Goal: Browse casually: Explore the website without a specific task or goal

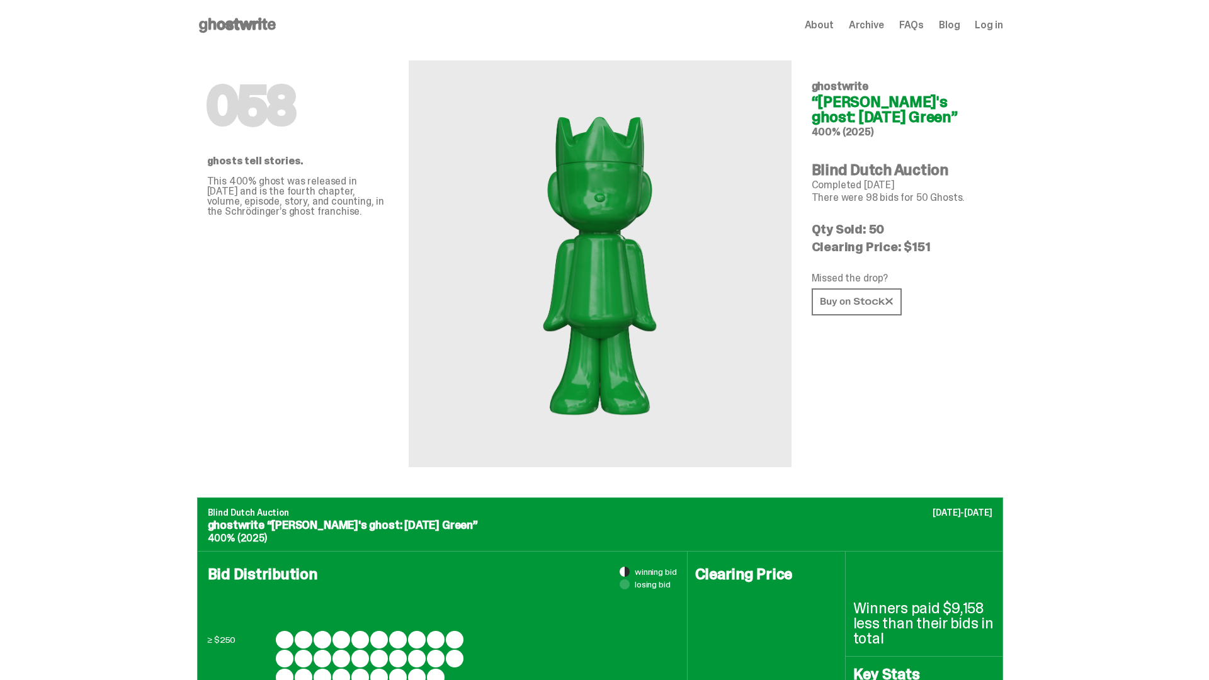
scroll to position [612, 0]
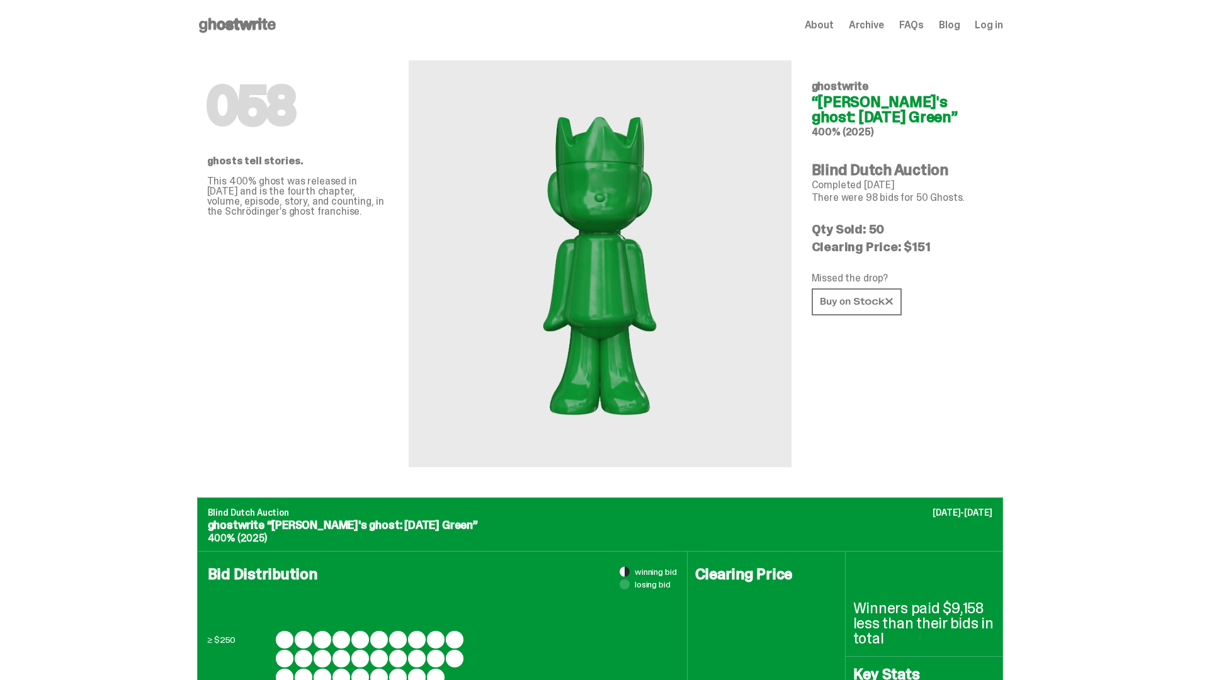
scroll to position [612, 0]
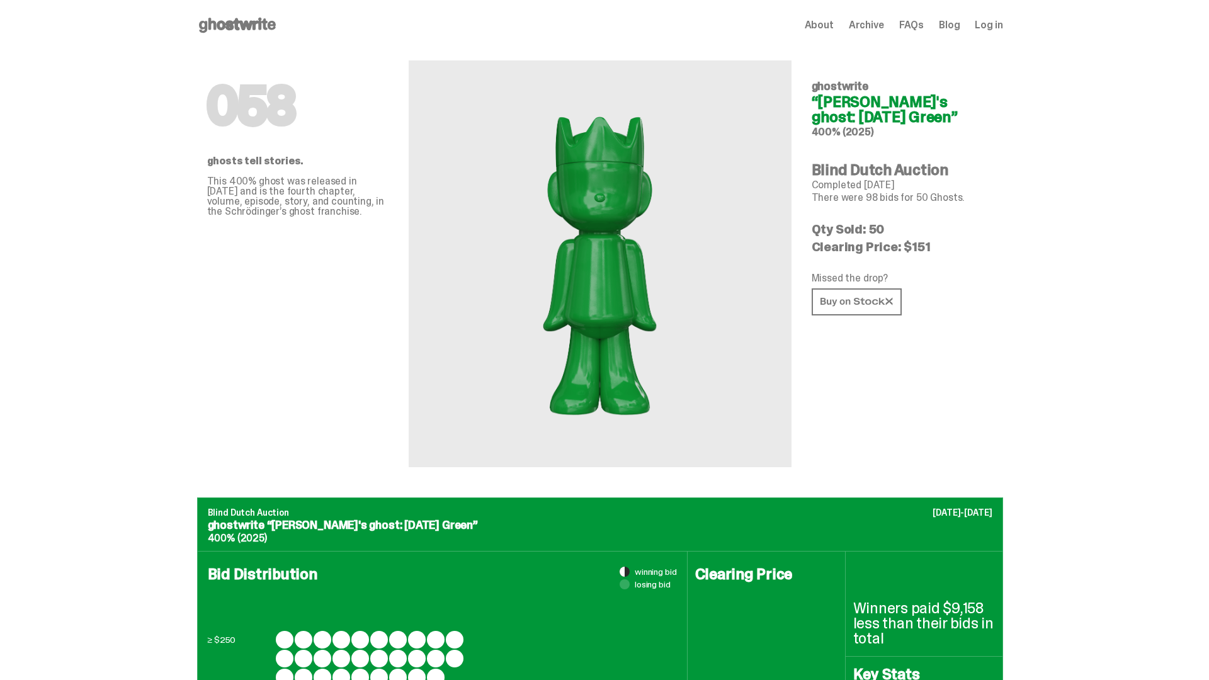
scroll to position [1643, 0]
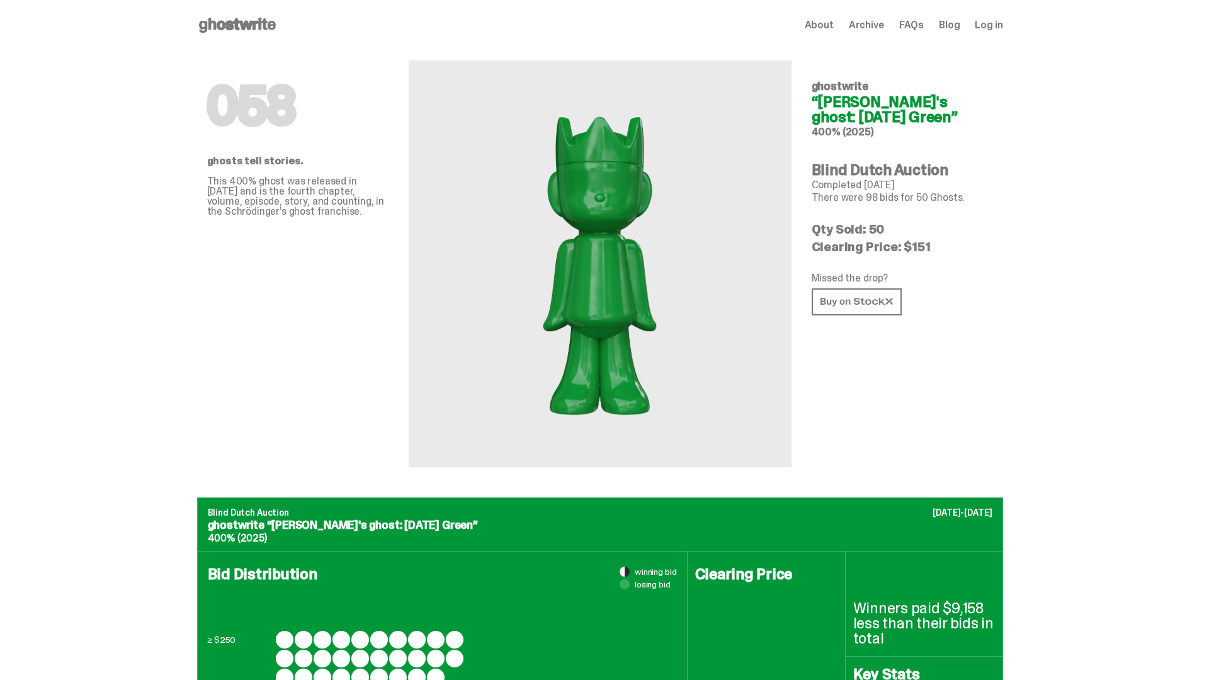
scroll to position [1643, 0]
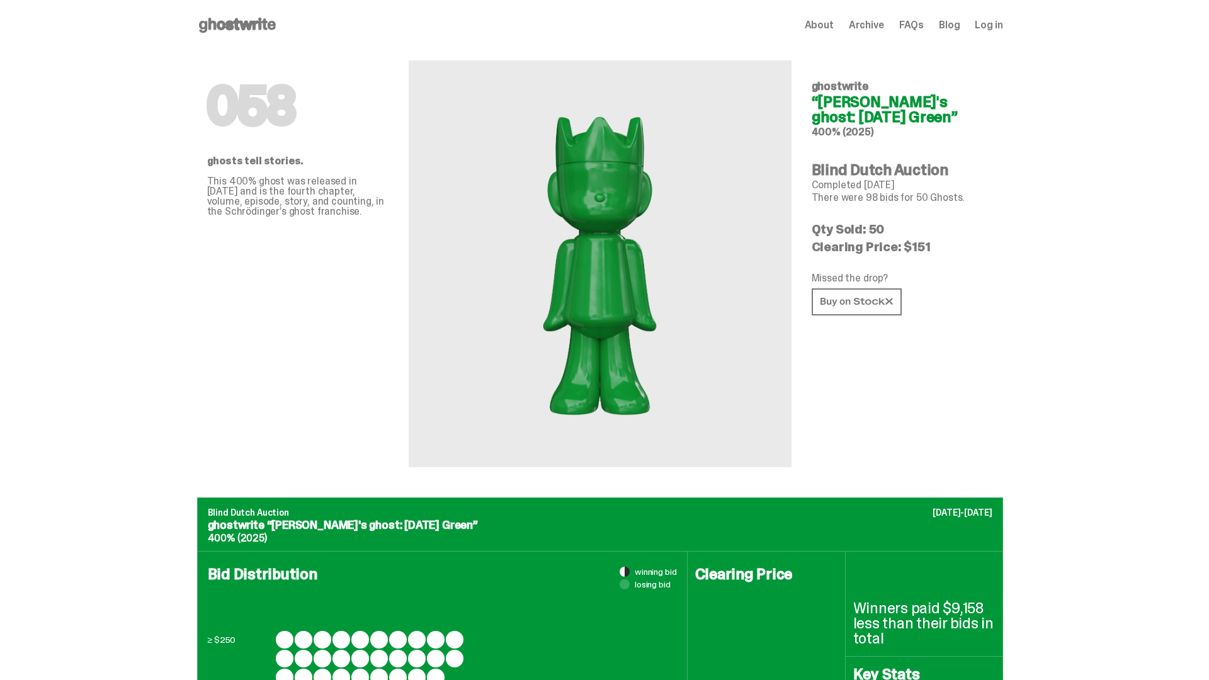
scroll to position [1643, 0]
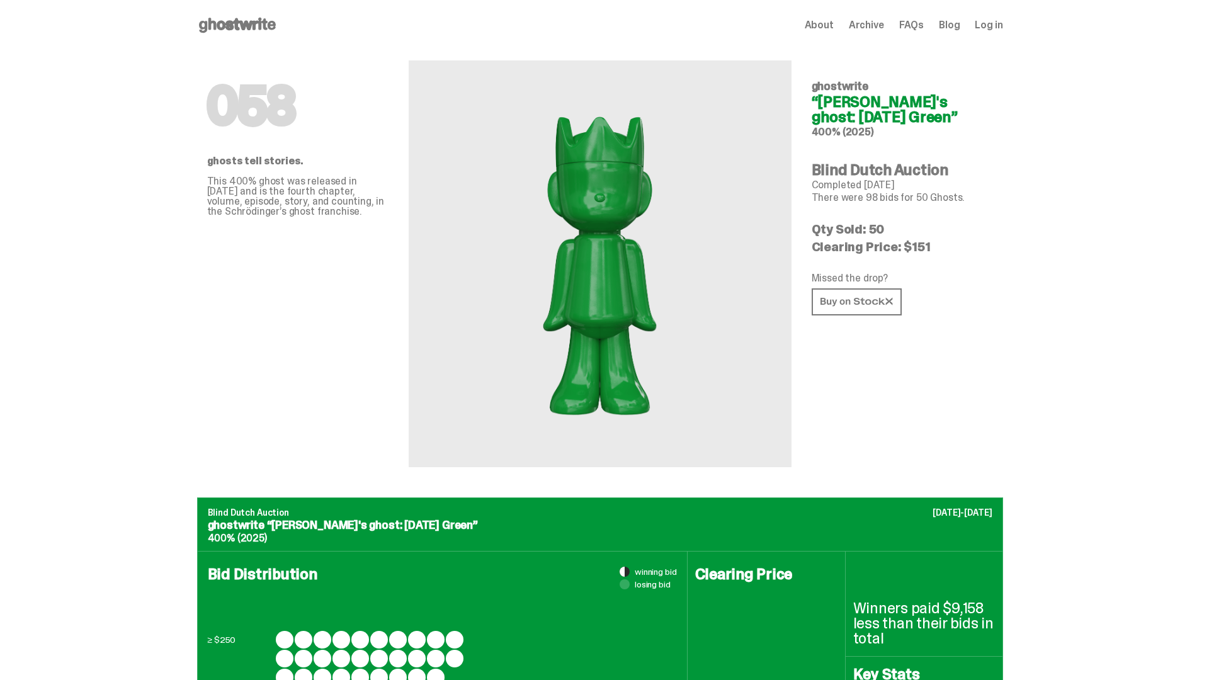
scroll to position [1643, 0]
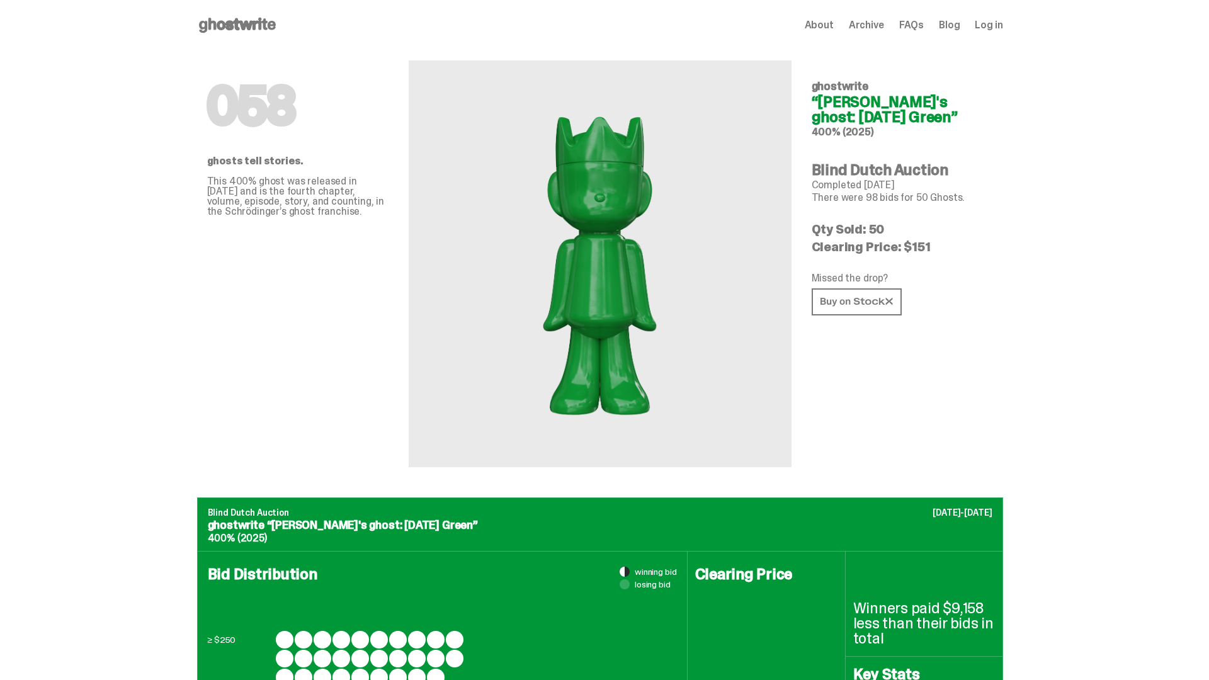
scroll to position [1643, 0]
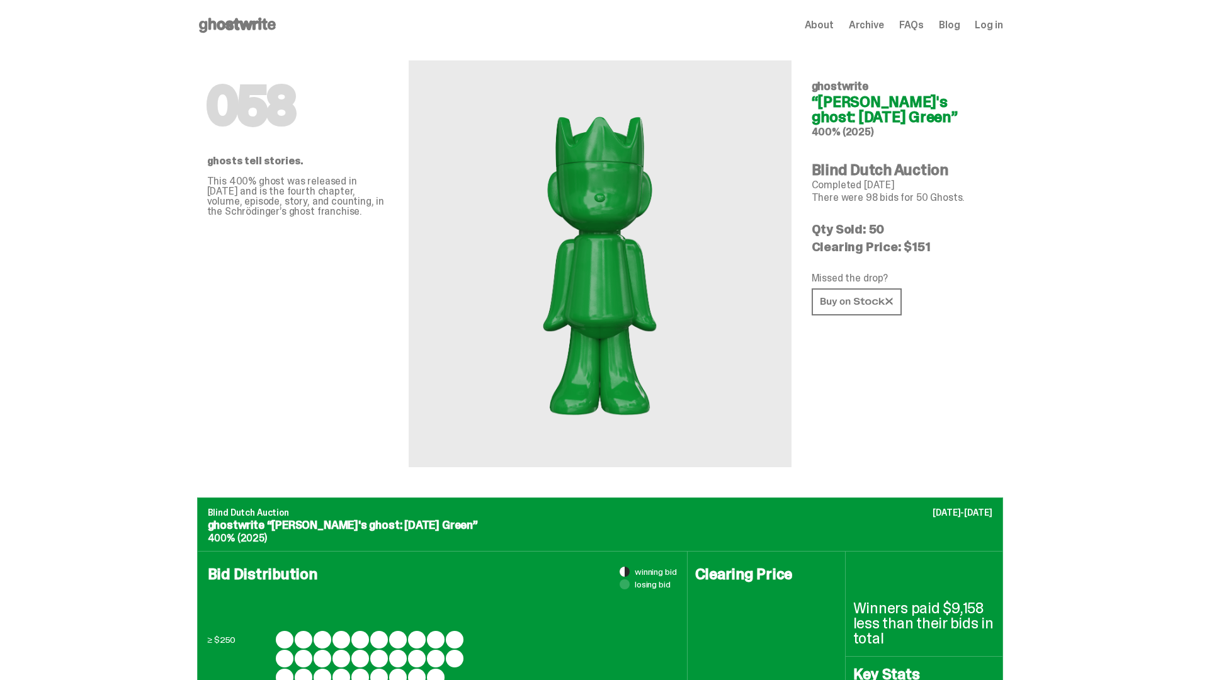
scroll to position [1643, 0]
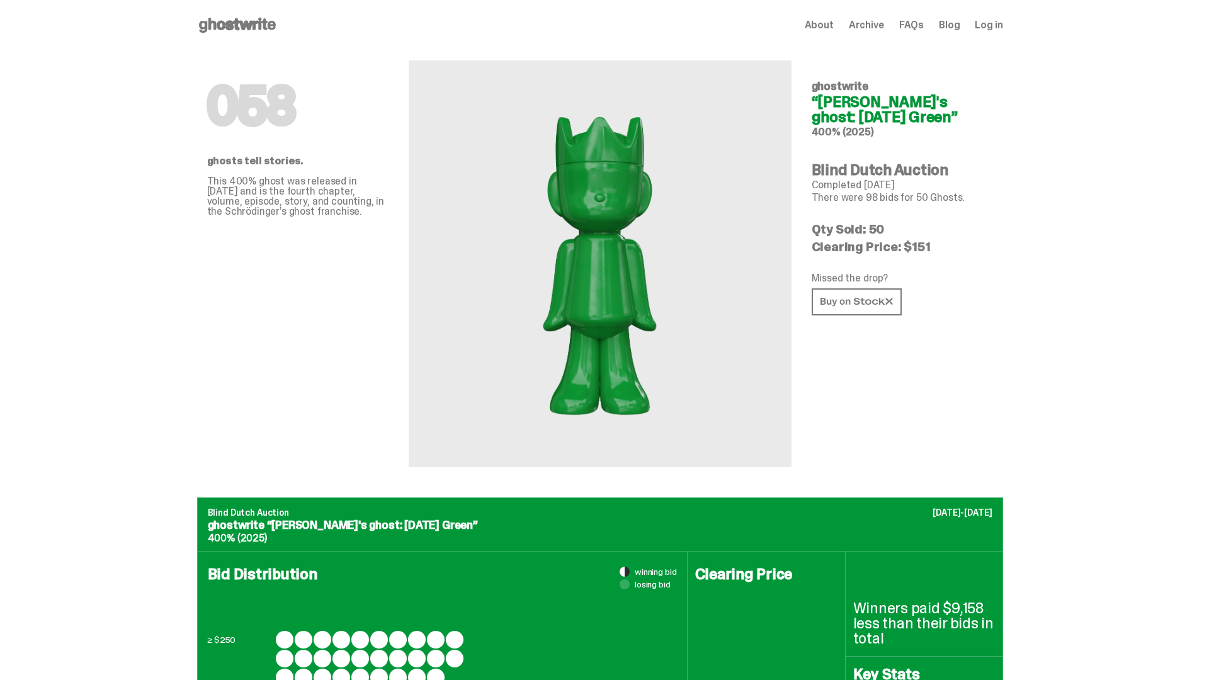
scroll to position [1643, 0]
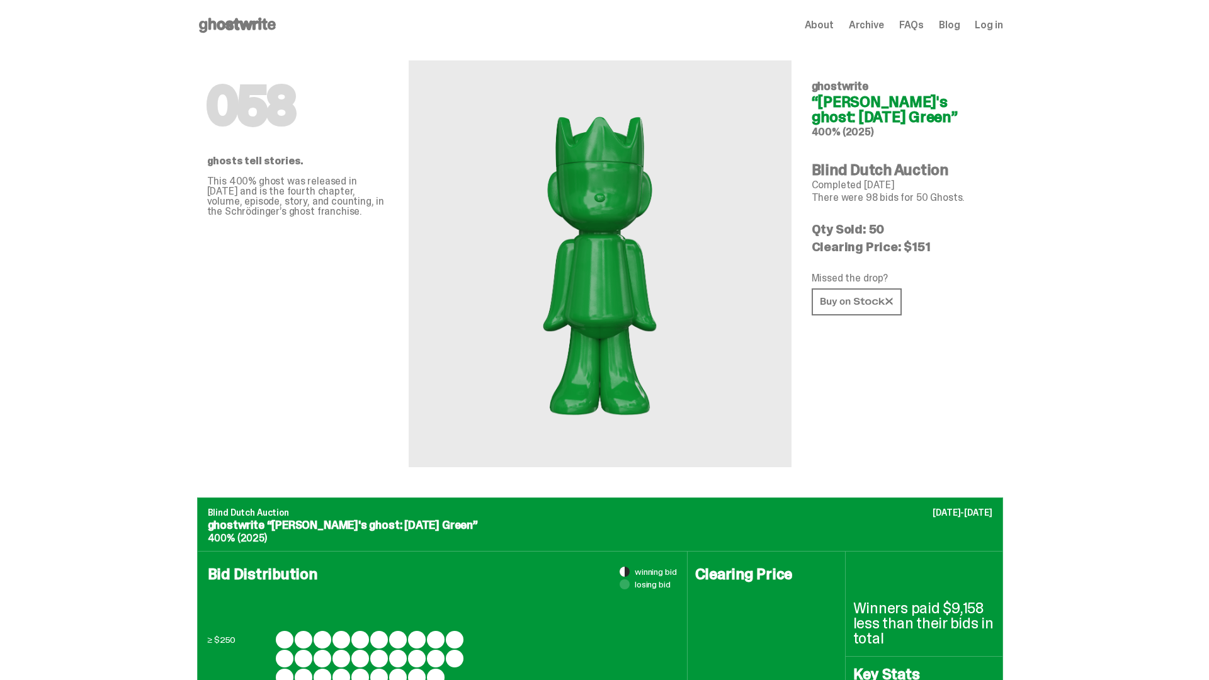
scroll to position [1643, 0]
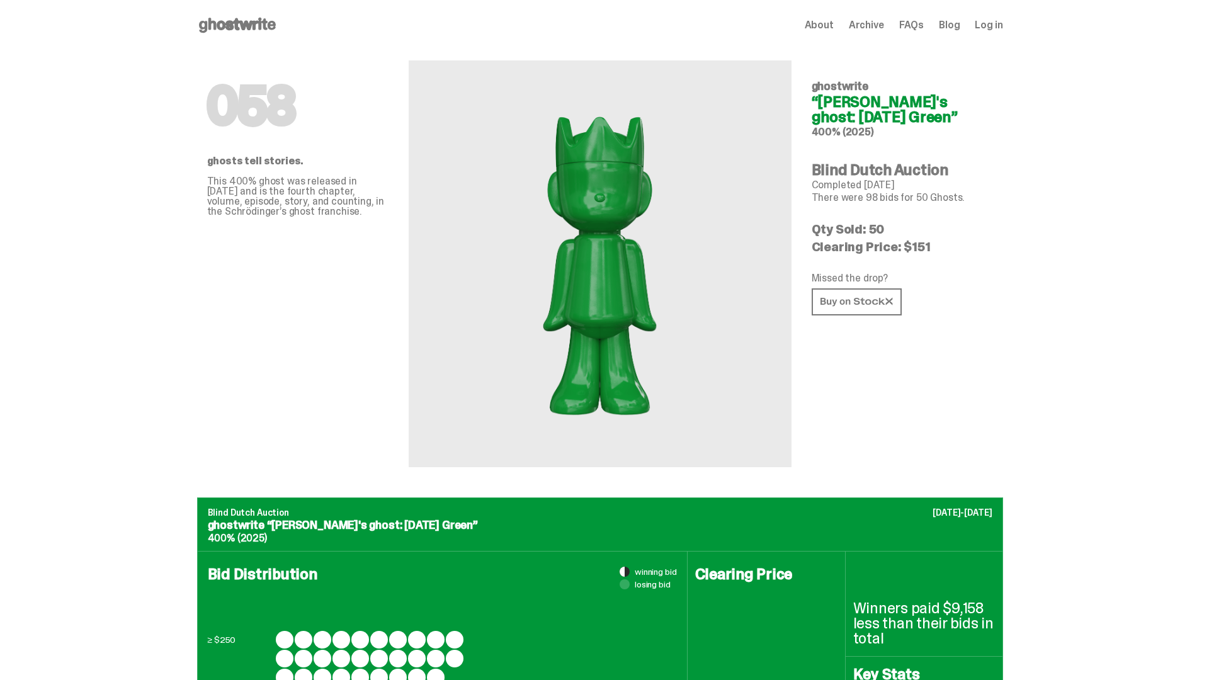
scroll to position [1643, 0]
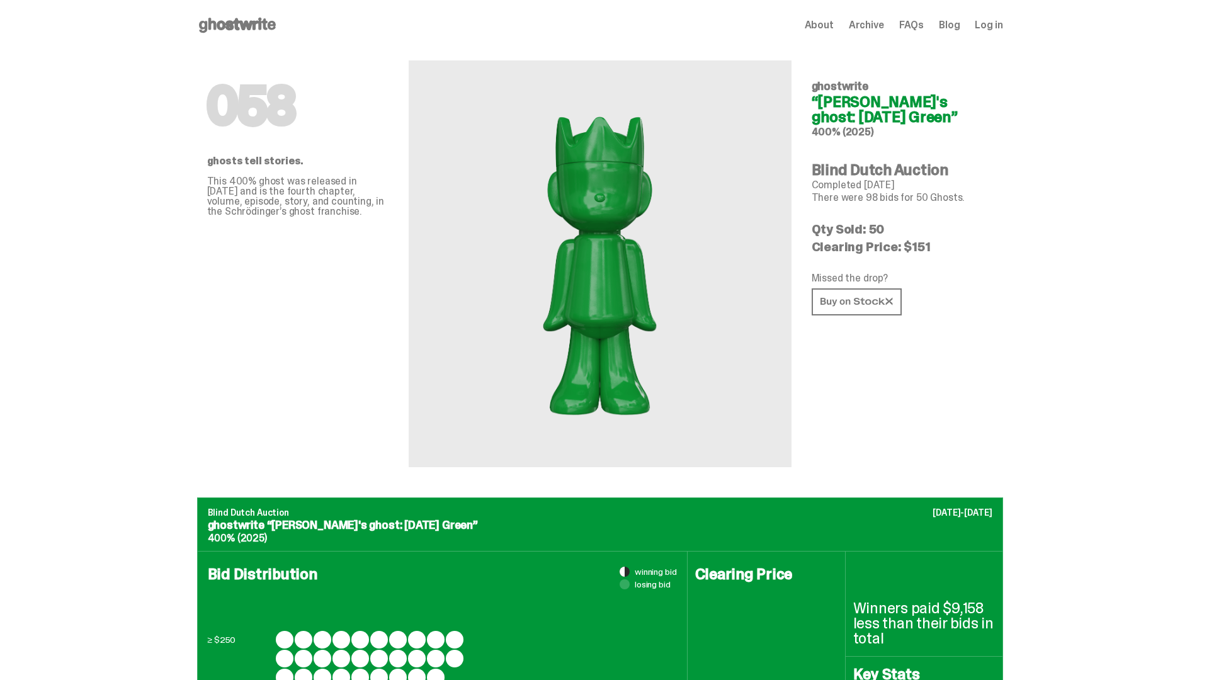
scroll to position [1643, 0]
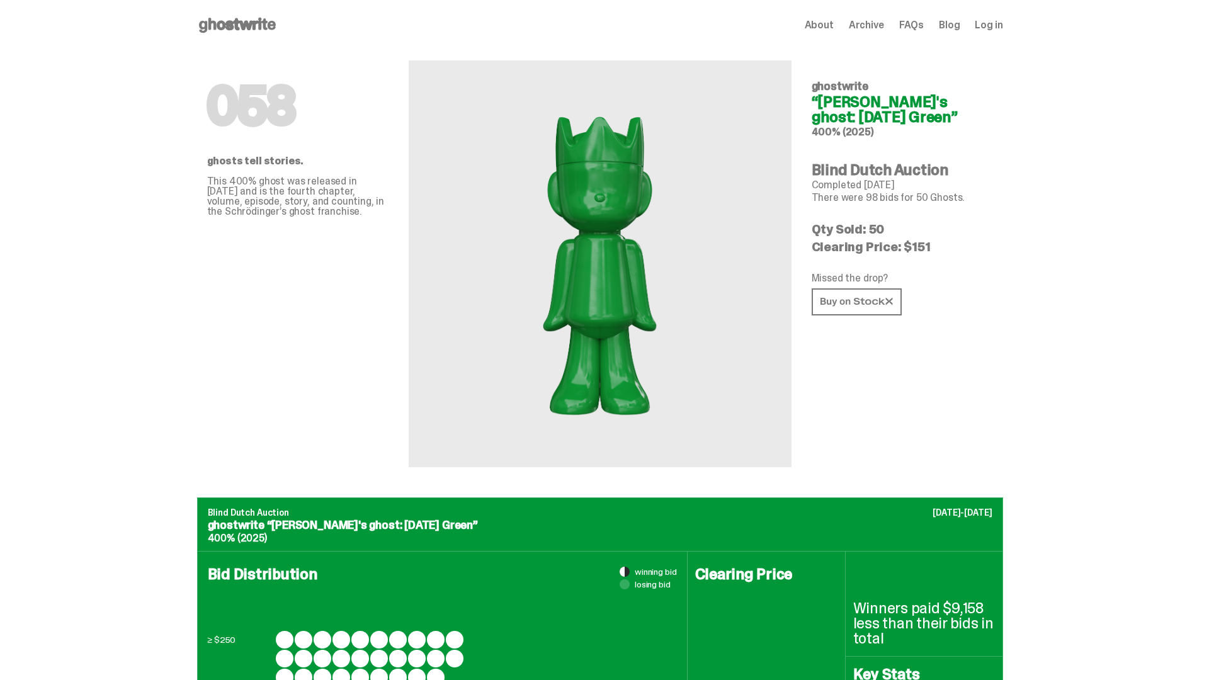
scroll to position [1643, 0]
